Goal: Transaction & Acquisition: Book appointment/travel/reservation

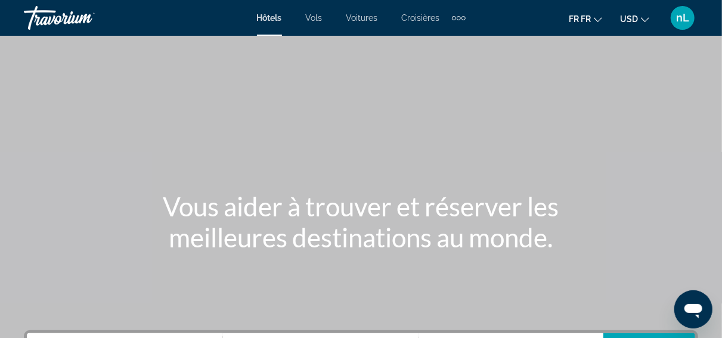
click at [269, 21] on span "Hôtels" at bounding box center [269, 18] width 25 height 10
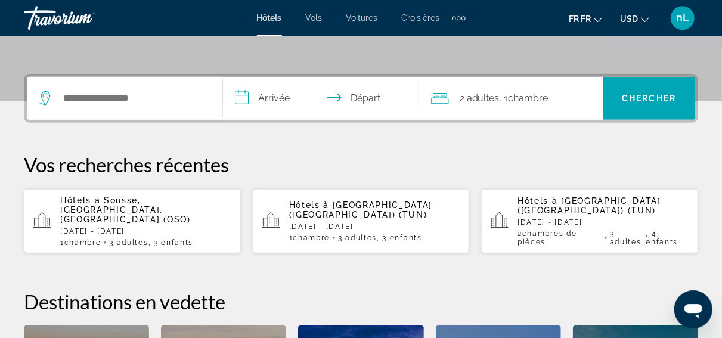
scroll to position [206, 0]
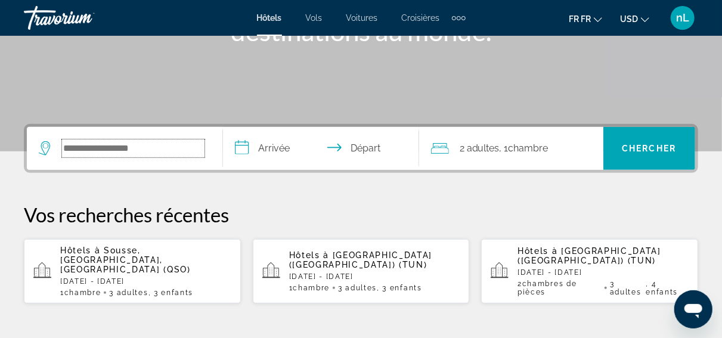
click at [141, 142] on input "Le widget de recherche" at bounding box center [133, 149] width 143 height 18
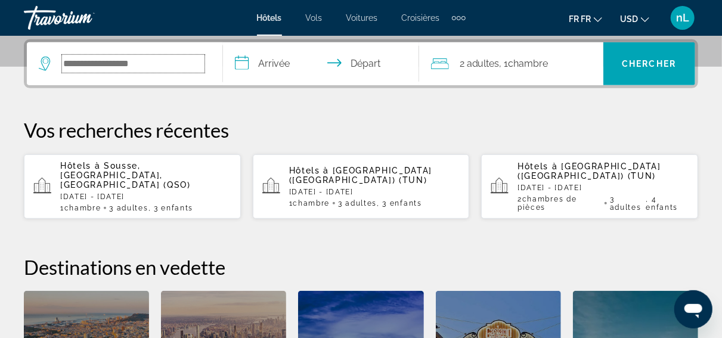
scroll to position [291, 0]
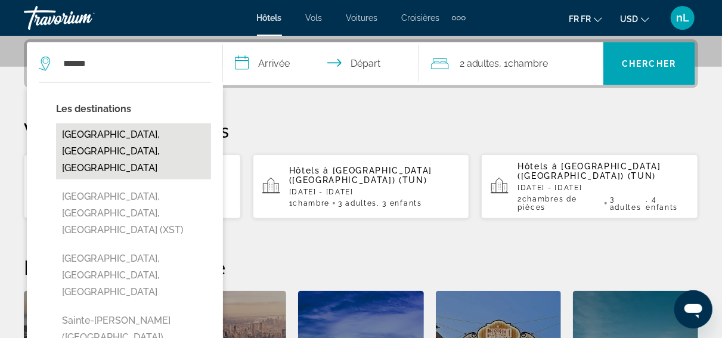
click at [150, 145] on button "[GEOGRAPHIC_DATA], [GEOGRAPHIC_DATA], [GEOGRAPHIC_DATA]" at bounding box center [133, 151] width 155 height 56
type input "**********"
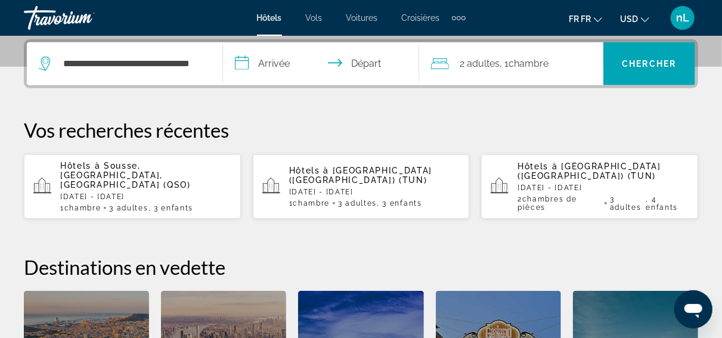
click at [284, 62] on input "**********" at bounding box center [323, 65] width 201 height 47
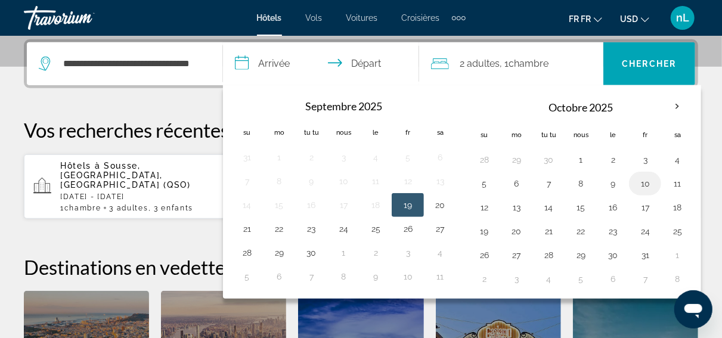
click at [640, 185] on button "10" at bounding box center [645, 183] width 19 height 17
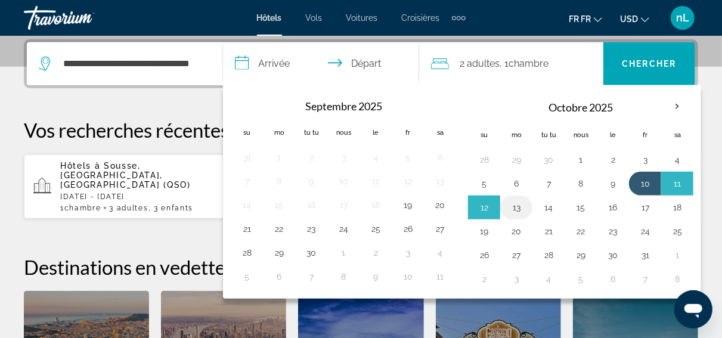
click at [517, 207] on button "13" at bounding box center [516, 207] width 19 height 17
type input "**********"
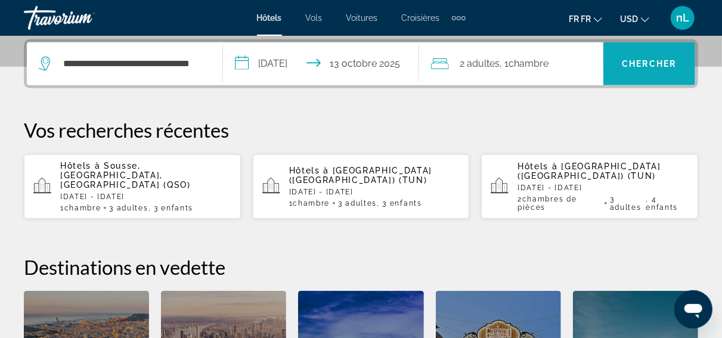
click at [664, 68] on span "Chercher" at bounding box center [649, 64] width 54 height 10
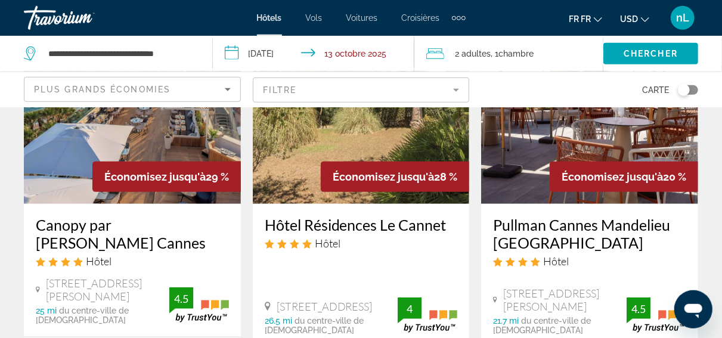
scroll to position [103, 0]
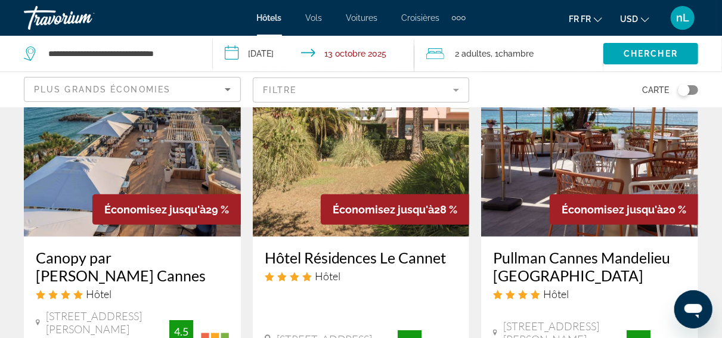
click at [646, 23] on button "USD USD ($) MXN (Mex$) CAD (Can$) GBP (£) EUR (€) AUD (A$) NZD (NZ$) CNY (CN¥)" at bounding box center [634, 18] width 29 height 17
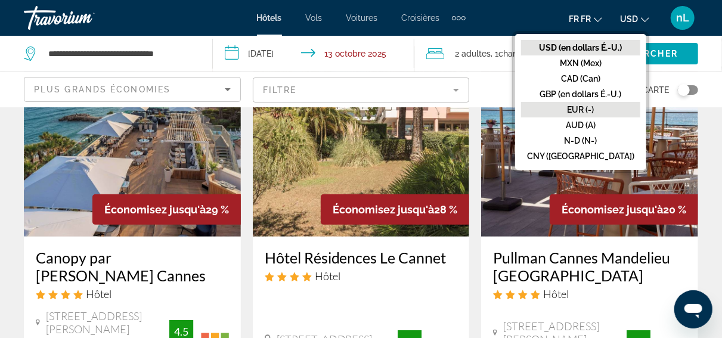
click at [594, 109] on button "EUR (-)" at bounding box center [580, 110] width 119 height 16
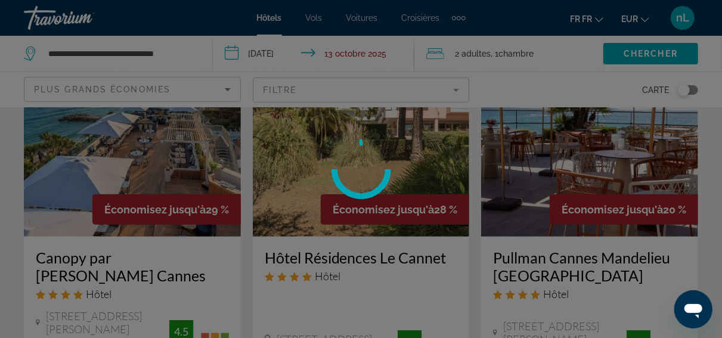
scroll to position [0, 0]
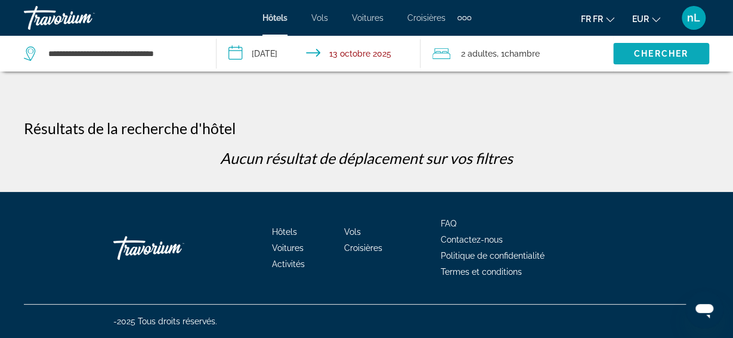
click at [639, 54] on span "Chercher" at bounding box center [661, 54] width 54 height 10
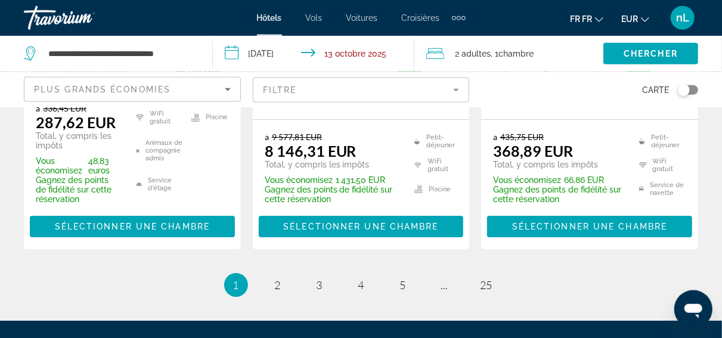
scroll to position [1963, 0]
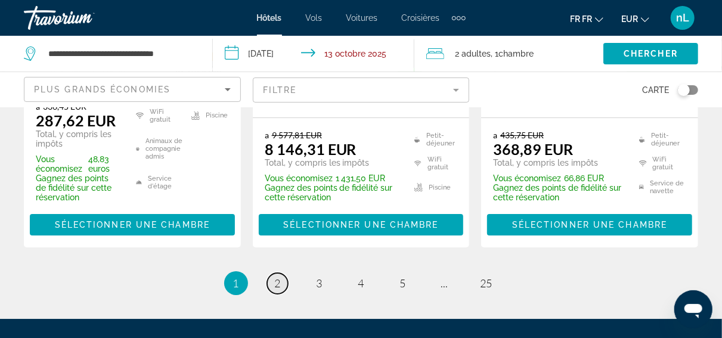
click at [276, 277] on span "2" at bounding box center [278, 283] width 6 height 13
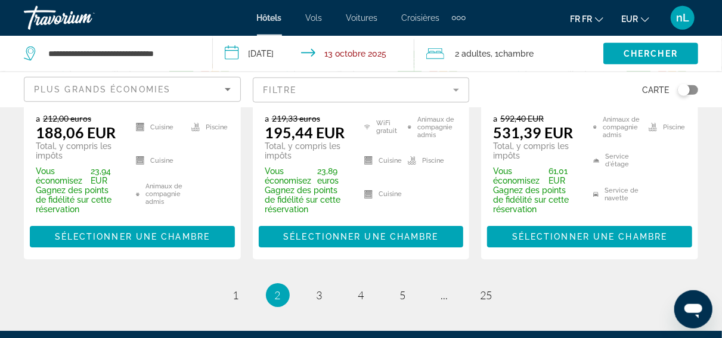
scroll to position [1963, 0]
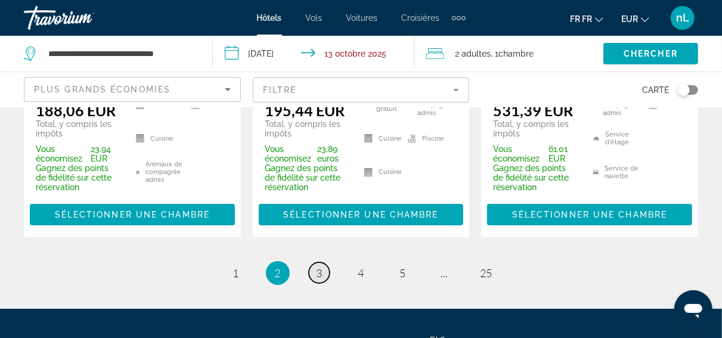
click at [317, 267] on span "3" at bounding box center [320, 273] width 6 height 13
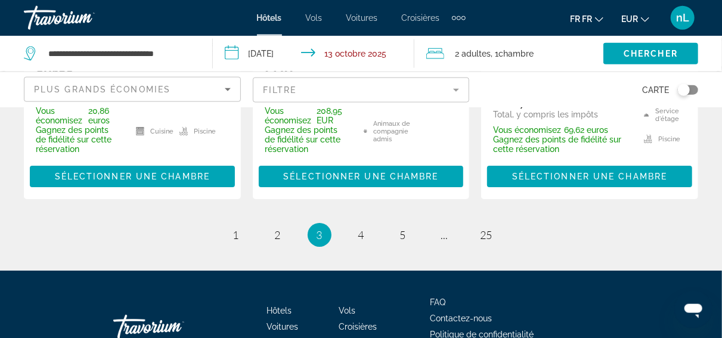
scroll to position [2044, 0]
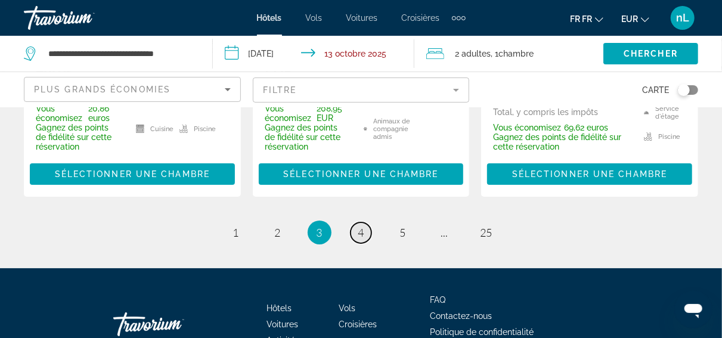
click at [362, 226] on span "4" at bounding box center [361, 232] width 6 height 13
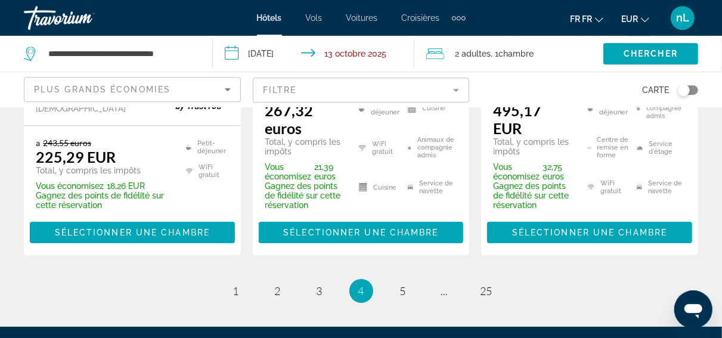
scroll to position [1959, 0]
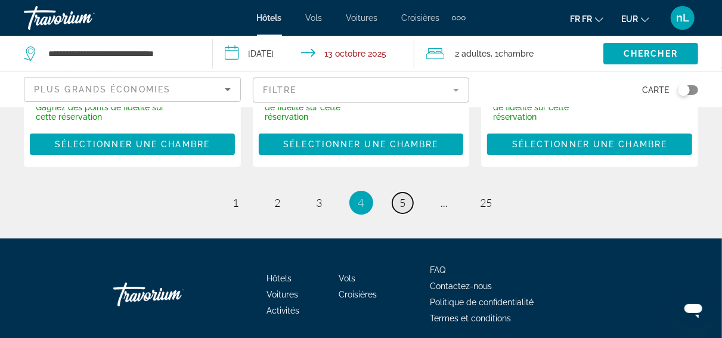
click at [400, 196] on span "5" at bounding box center [403, 202] width 6 height 13
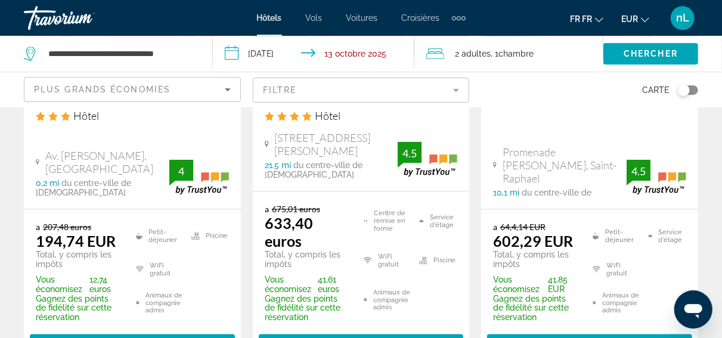
scroll to position [723, 0]
